Goal: Answer question/provide support: Share knowledge or assist other users

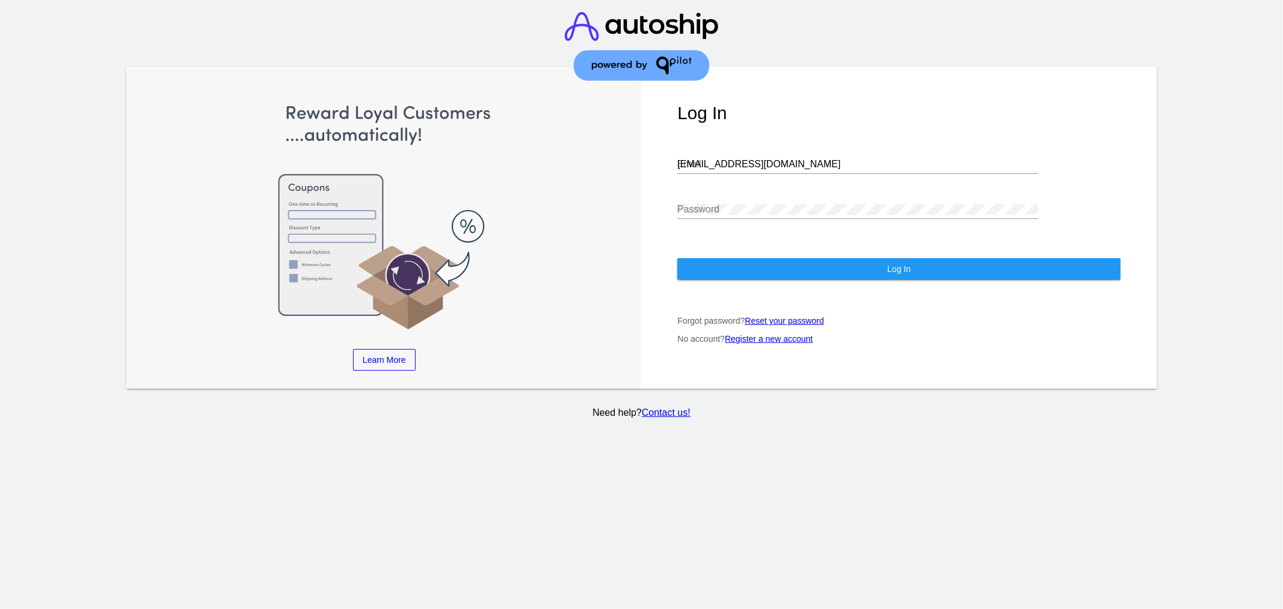
click at [771, 163] on input "[EMAIL_ADDRESS][DOMAIN_NAME]" at bounding box center [857, 164] width 361 height 11
type input "[EMAIL_ADDRESS][DOMAIN_NAME]"
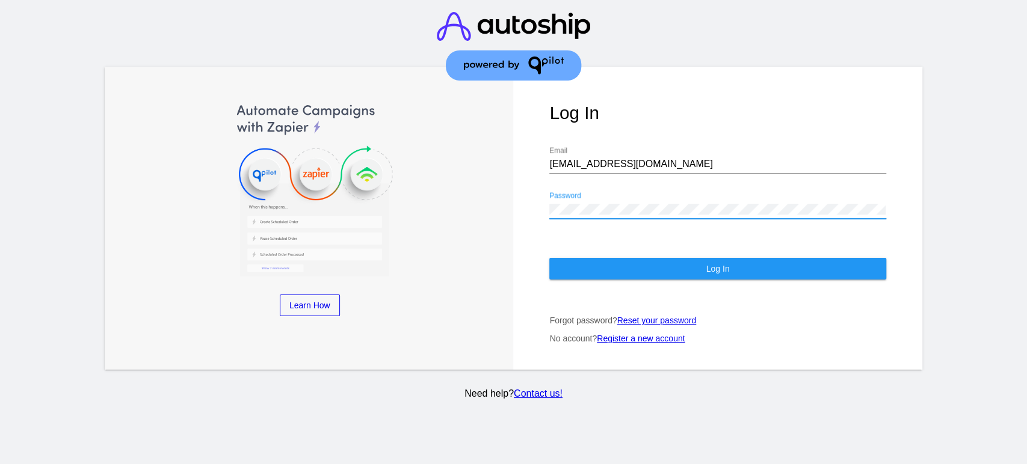
click at [636, 270] on button "Log In" at bounding box center [717, 269] width 336 height 22
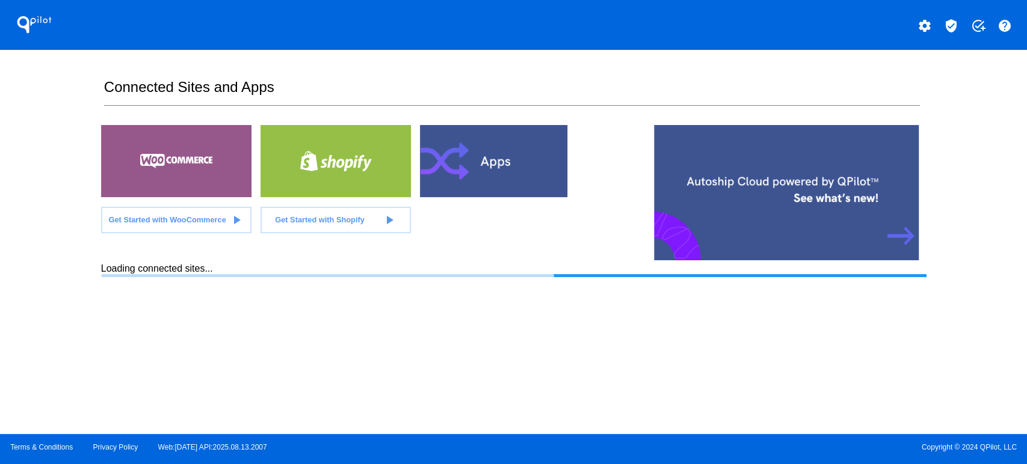
click at [951, 23] on mat-icon "verified_user" at bounding box center [951, 26] width 14 height 14
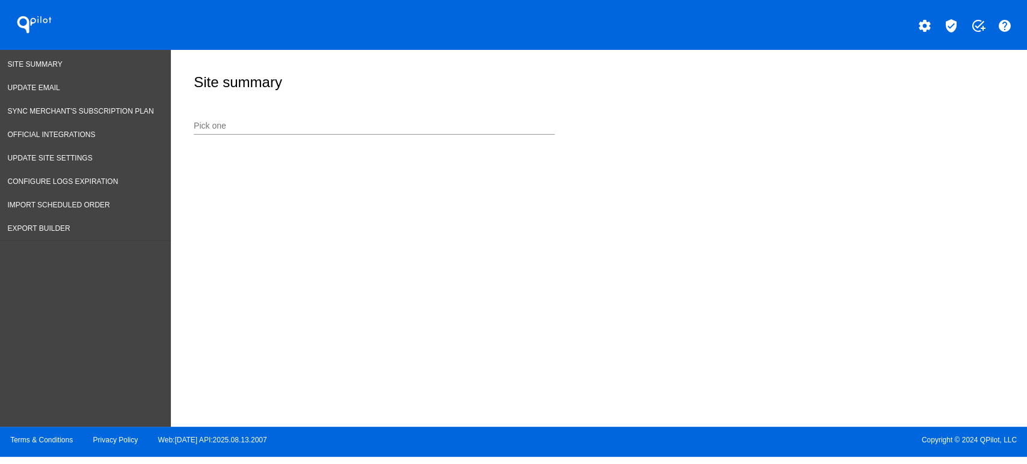
click at [360, 126] on input "Pick one" at bounding box center [374, 126] width 361 height 10
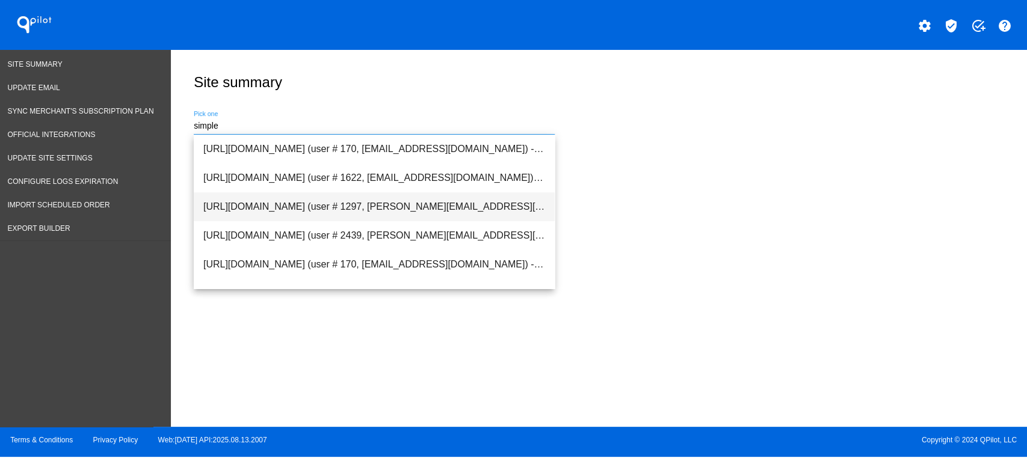
click at [307, 209] on span "[URL][DOMAIN_NAME] (user # 1297, [PERSON_NAME][EMAIL_ADDRESS][DOMAIN_NAME]) - P…" at bounding box center [374, 206] width 342 height 29
type input "[URL][DOMAIN_NAME] (user # 1297, [PERSON_NAME][EMAIL_ADDRESS][DOMAIN_NAME]) - P…"
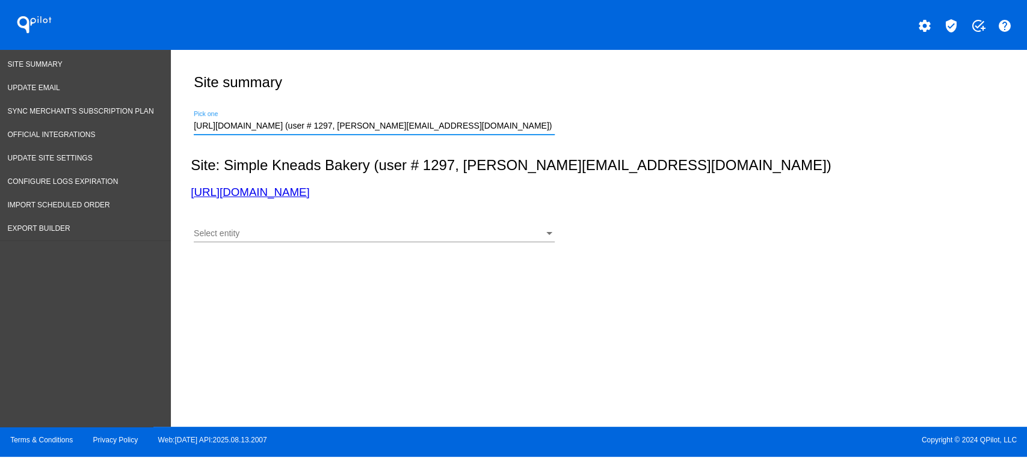
drag, startPoint x: 303, startPoint y: 211, endPoint x: 278, endPoint y: 247, distance: 43.7
click at [294, 218] on div "Select entity Select entity" at bounding box center [596, 232] width 811 height 43
click at [278, 247] on div "Select entity Select entity" at bounding box center [374, 236] width 361 height 34
click at [280, 239] on div "Select entity Select entity" at bounding box center [374, 230] width 361 height 23
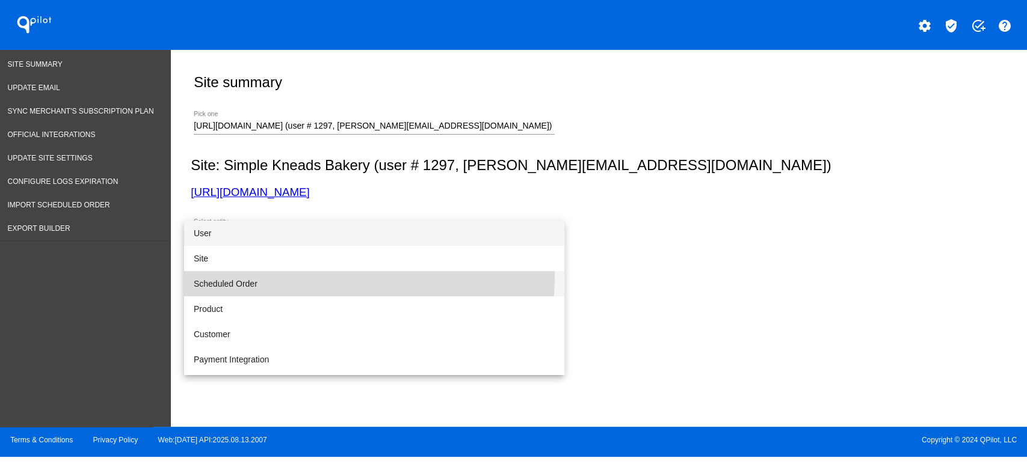
click at [244, 274] on span "Scheduled Order" at bounding box center [374, 283] width 361 height 25
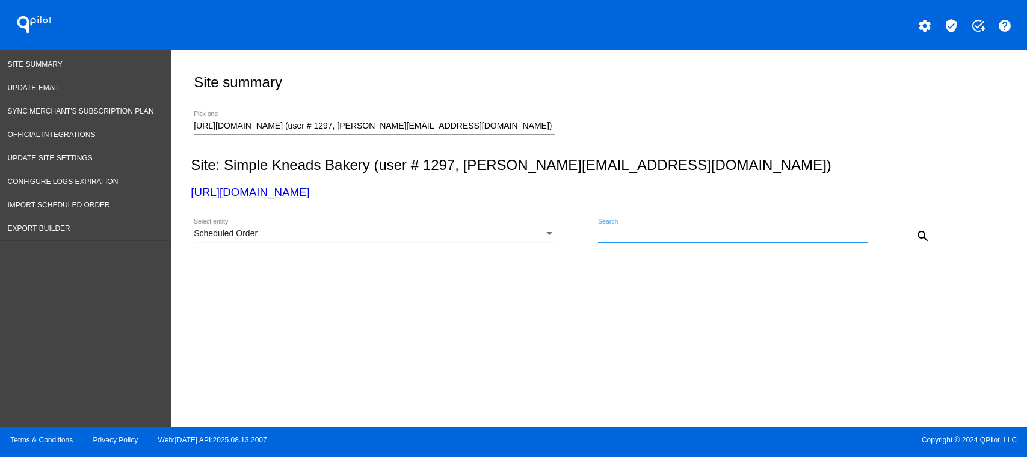
click at [708, 235] on input "Search" at bounding box center [732, 234] width 269 height 10
click at [767, 244] on div "!iDABd?6tK@ Search close" at bounding box center [732, 236] width 269 height 34
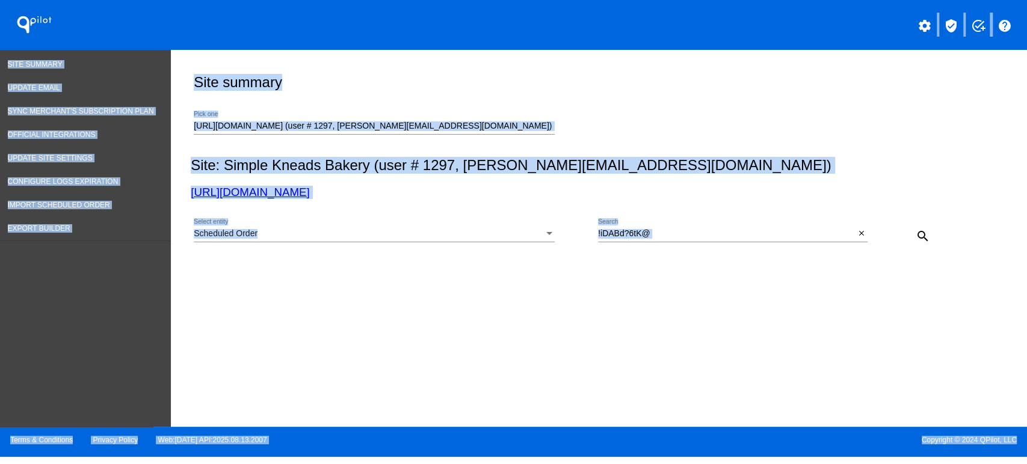
click at [751, 233] on input "!iDABd?6tK@" at bounding box center [726, 234] width 257 height 10
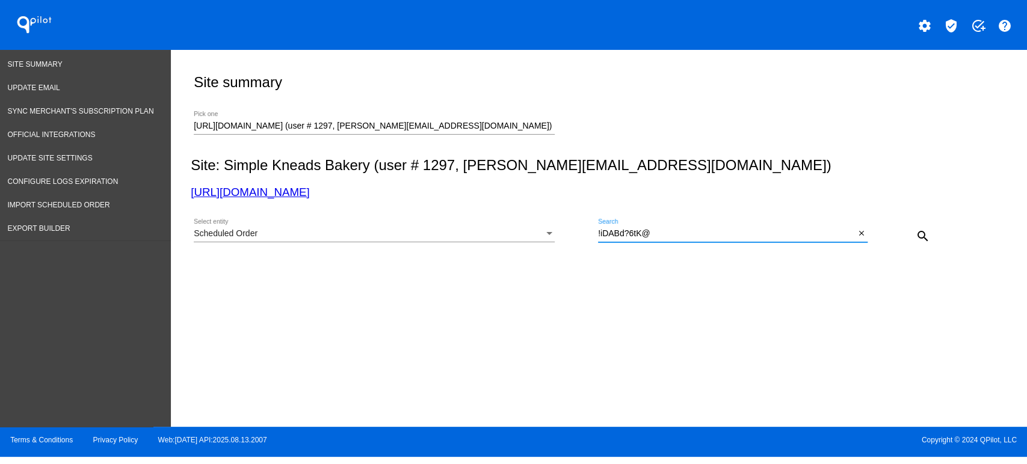
click at [751, 233] on input "!iDABd?6tK@" at bounding box center [726, 234] width 257 height 10
paste input "997323"
type input "997323"
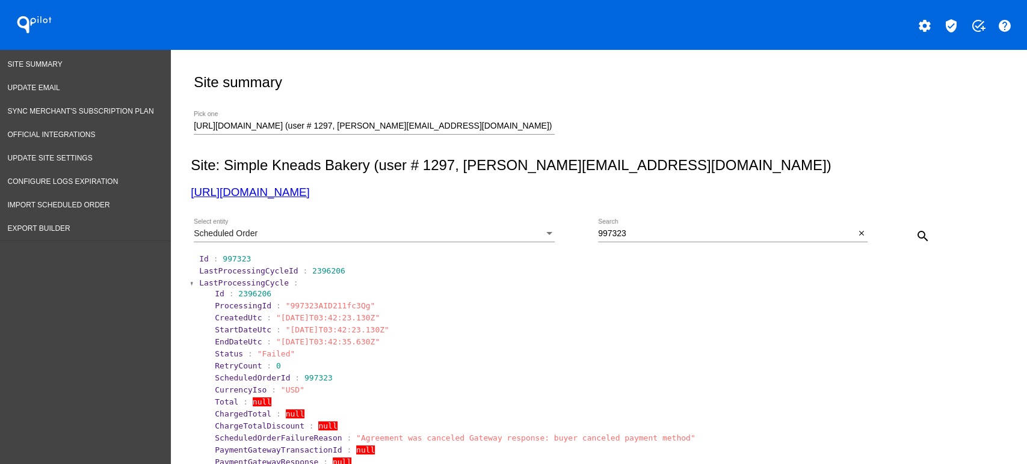
click at [411, 441] on span ""Agreement was canceled Gateway response: buyer canceled payment method"" at bounding box center [525, 438] width 339 height 9
click at [410, 440] on span ""Agreement was canceled Gateway response: buyer canceled payment method"" at bounding box center [525, 438] width 339 height 9
copy section "ScheduledOrderFailureReason : "Agreement was canceled Gateway response: buyer c…"
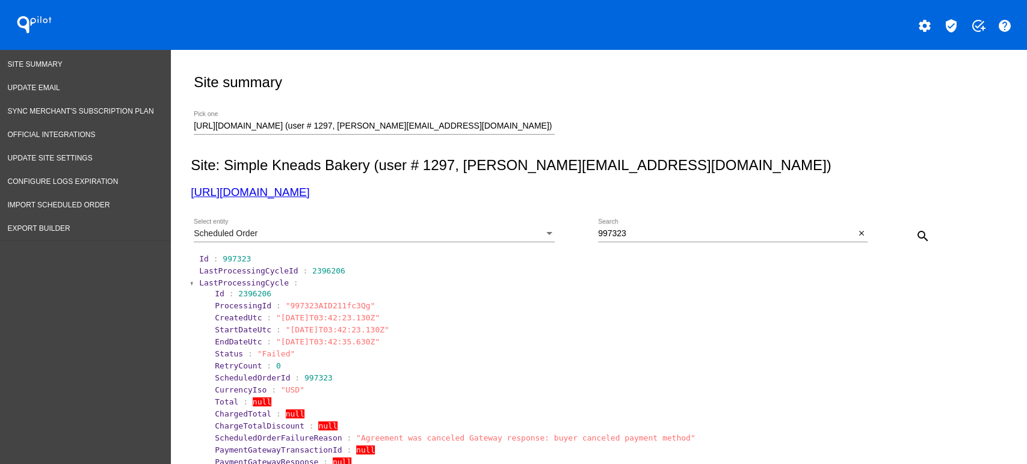
click at [224, 283] on span "LastProcessingCycle" at bounding box center [244, 282] width 90 height 9
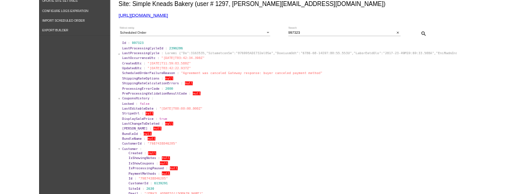
scroll to position [312, 0]
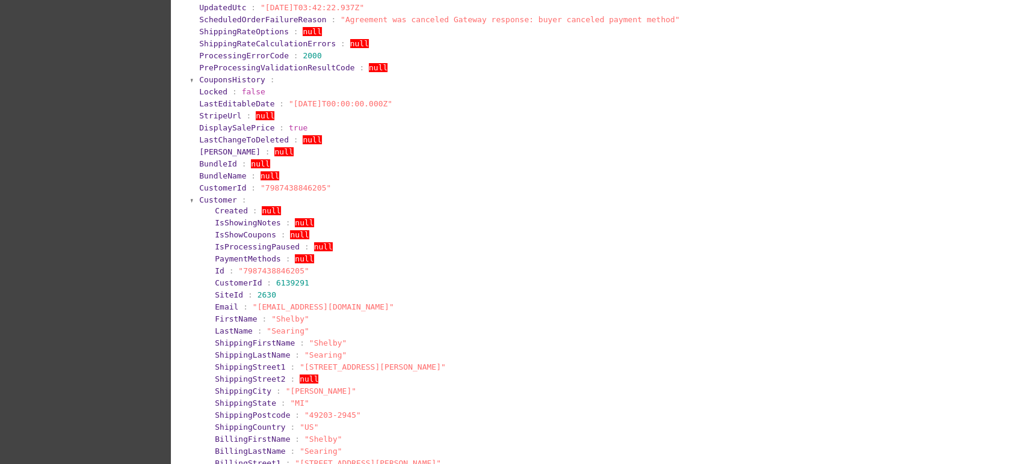
click at [297, 306] on span ""[EMAIL_ADDRESS][DOMAIN_NAME]"" at bounding box center [323, 307] width 141 height 9
click at [318, 322] on section "FirstName : "Shelby"" at bounding box center [607, 319] width 784 height 9
drag, startPoint x: 326, startPoint y: 307, endPoint x: 246, endPoint y: 309, distance: 80.0
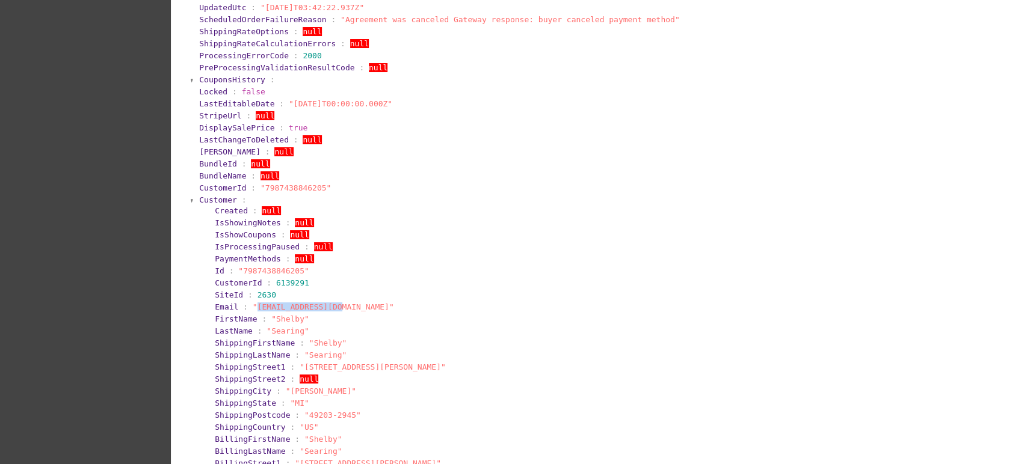
click at [253, 309] on span ""[EMAIL_ADDRESS][DOMAIN_NAME]"" at bounding box center [323, 307] width 141 height 9
copy span "[EMAIL_ADDRESS][DOMAIN_NAME]"
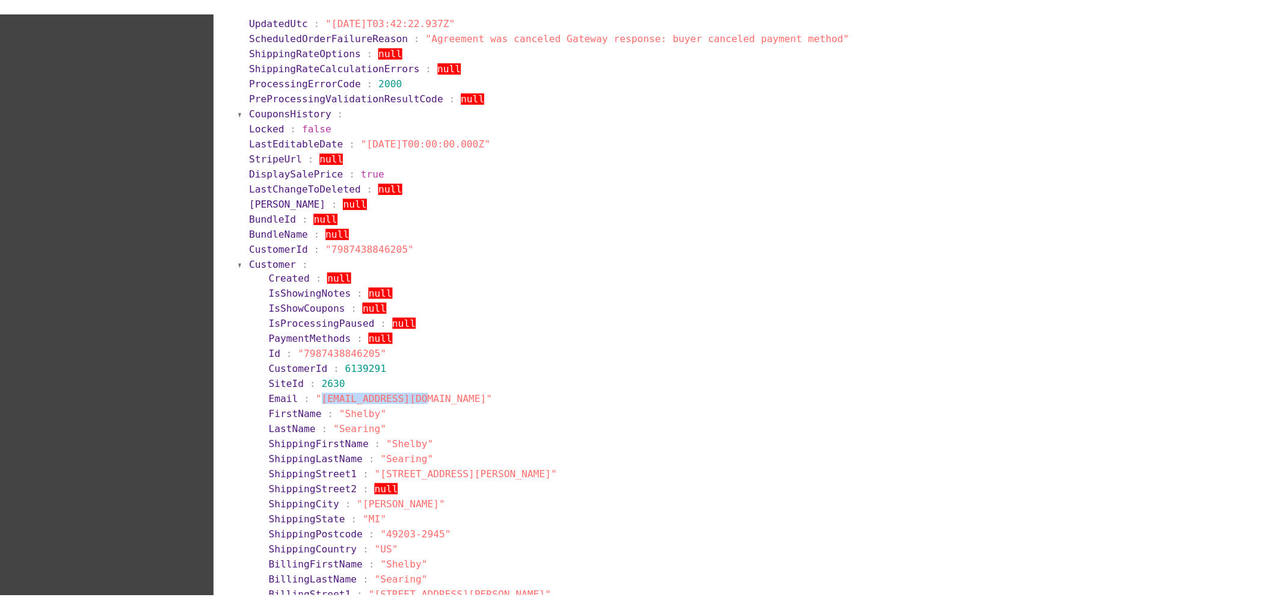
scroll to position [299, 0]
